Goal: Task Accomplishment & Management: Manage account settings

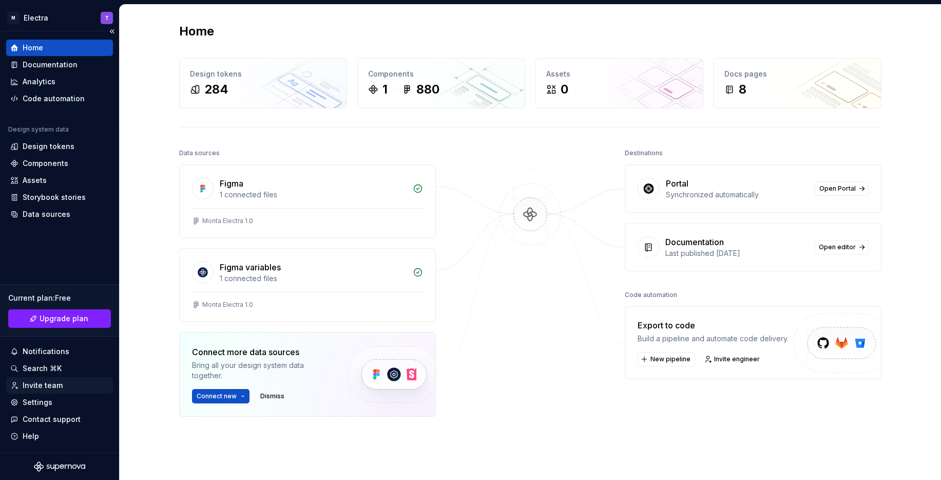
click at [58, 387] on div "Invite team" at bounding box center [43, 385] width 40 height 10
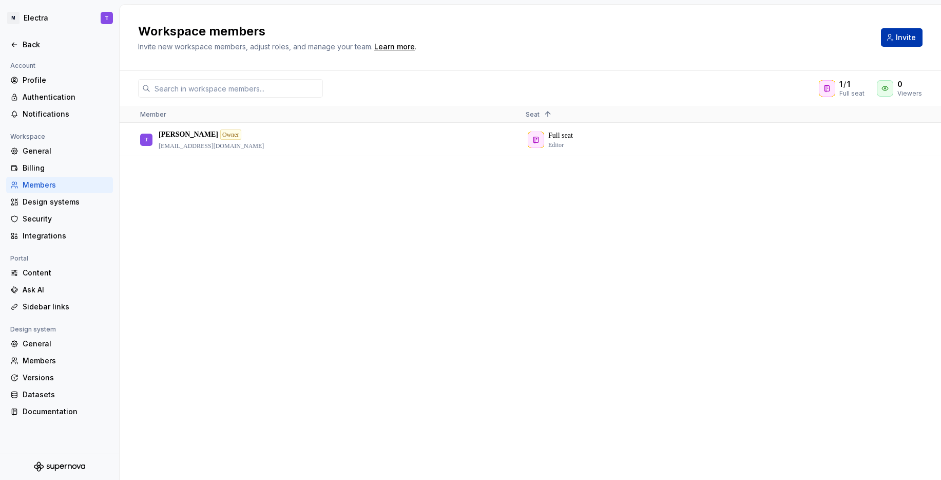
click at [893, 41] on button "Invite" at bounding box center [902, 37] width 42 height 18
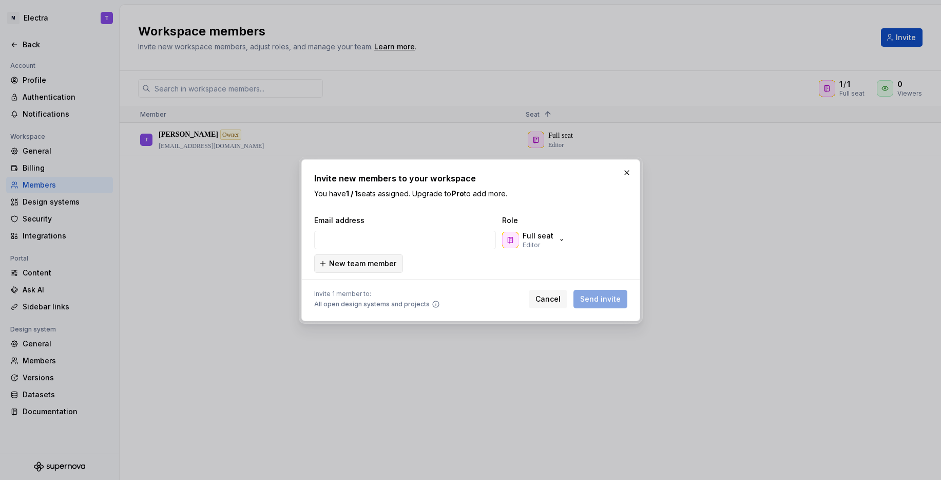
click at [381, 266] on span "New team member" at bounding box center [362, 263] width 67 height 10
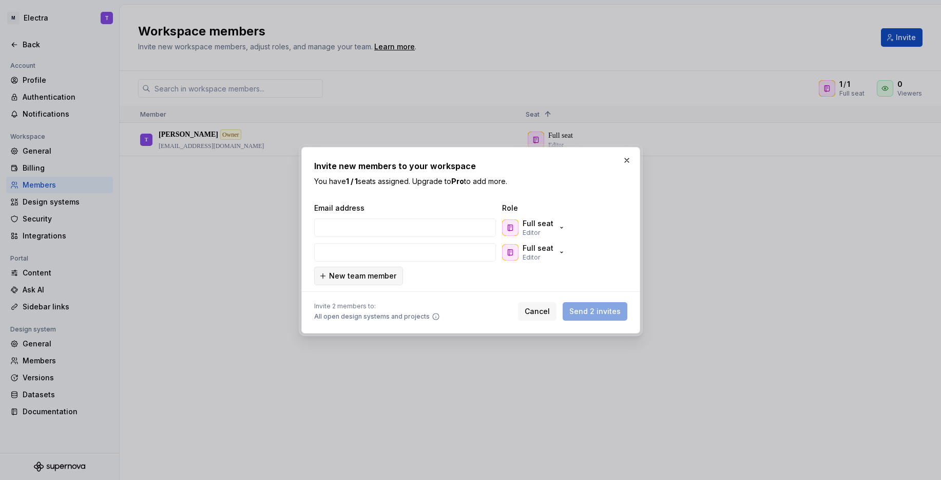
click at [372, 276] on span "New team member" at bounding box center [362, 276] width 67 height 10
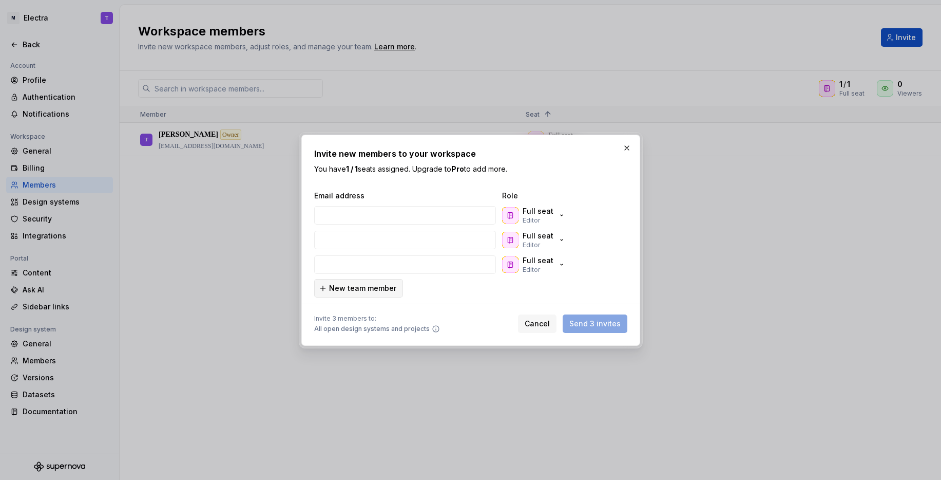
click at [373, 291] on span "New team member" at bounding box center [362, 288] width 67 height 10
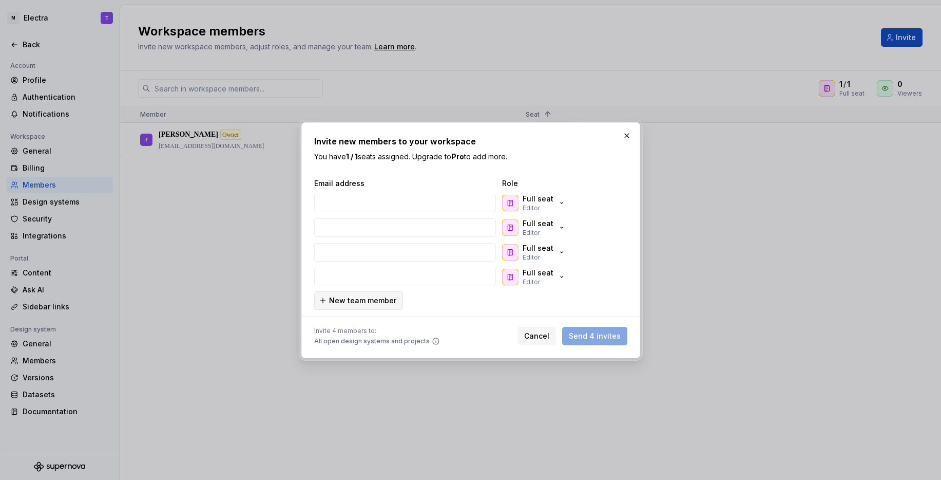
click at [377, 305] on span "New team member" at bounding box center [362, 300] width 67 height 10
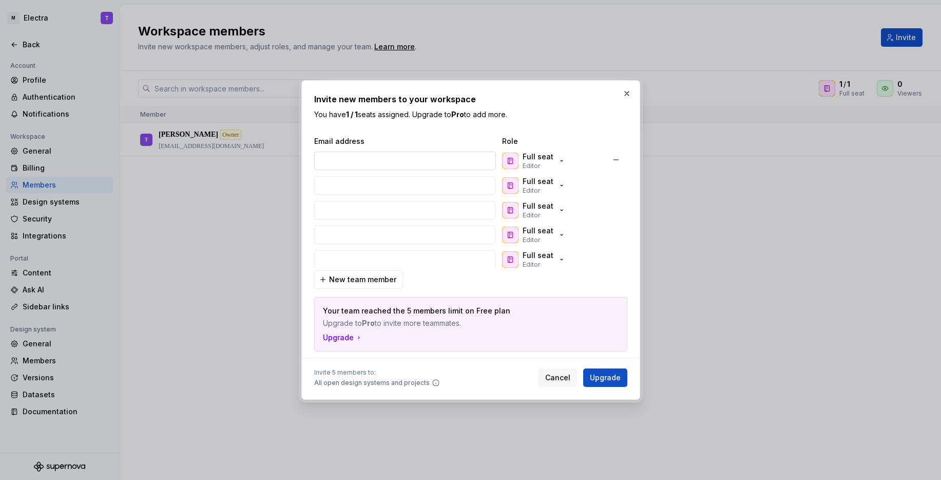
click at [433, 160] on input "email" at bounding box center [405, 160] width 182 height 18
click at [533, 160] on p "Full seat" at bounding box center [538, 156] width 31 height 10
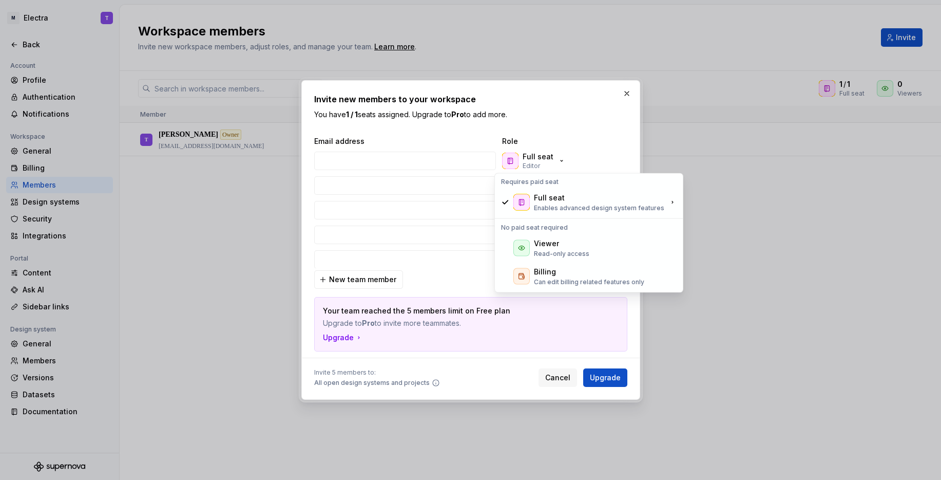
click at [566, 135] on div "Invite new members to your workspace You have 1 / 1 seats assigned. Upgrade to …" at bounding box center [470, 240] width 313 height 294
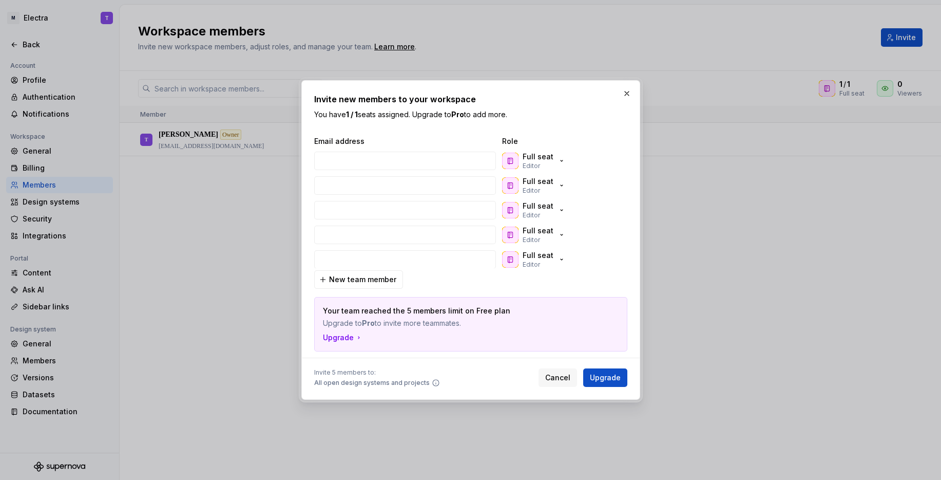
click at [436, 145] on span "Email address" at bounding box center [406, 141] width 184 height 10
click at [431, 157] on input "email" at bounding box center [405, 160] width 182 height 18
click at [548, 377] on span "Cancel" at bounding box center [557, 377] width 25 height 10
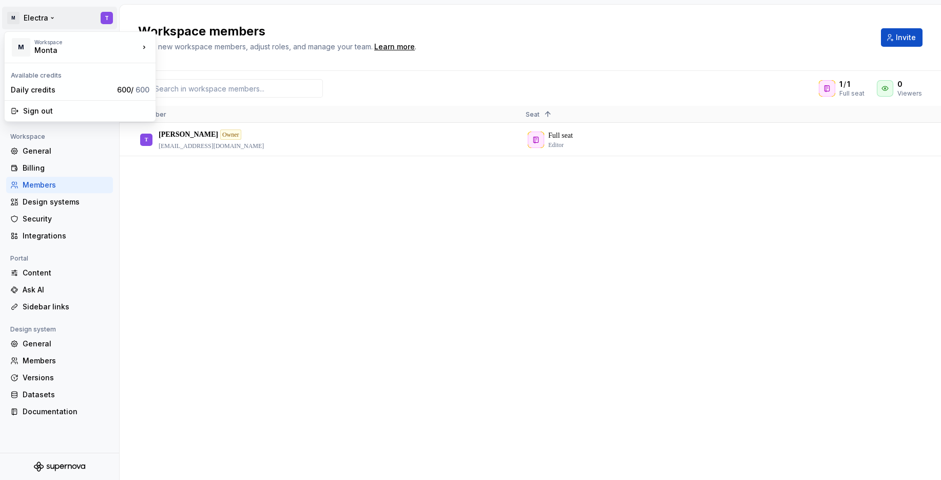
click at [59, 17] on html "M Electra T Back Account Profile Authentication Notifications Workspace General…" at bounding box center [470, 240] width 941 height 480
click at [195, 62] on div "Monta" at bounding box center [206, 62] width 67 height 10
